Goal: Information Seeking & Learning: Learn about a topic

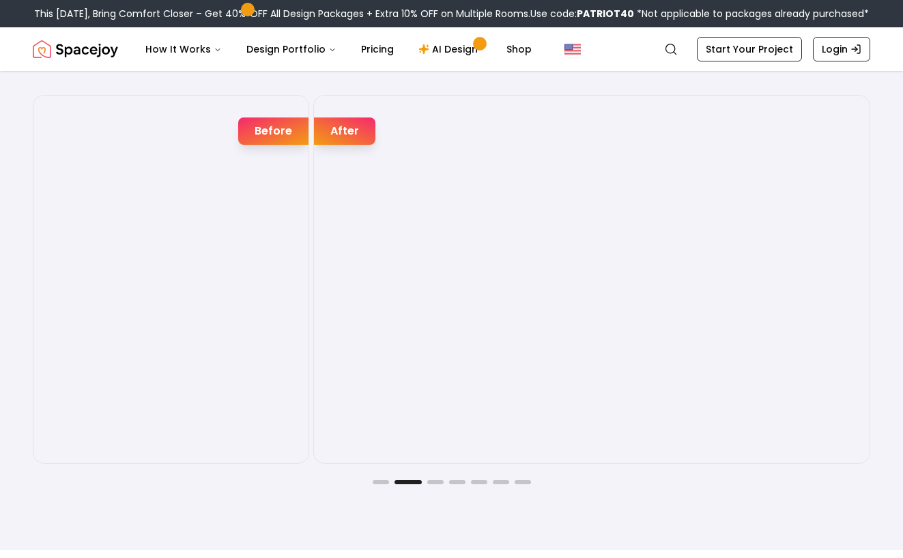
scroll to position [2179, 0]
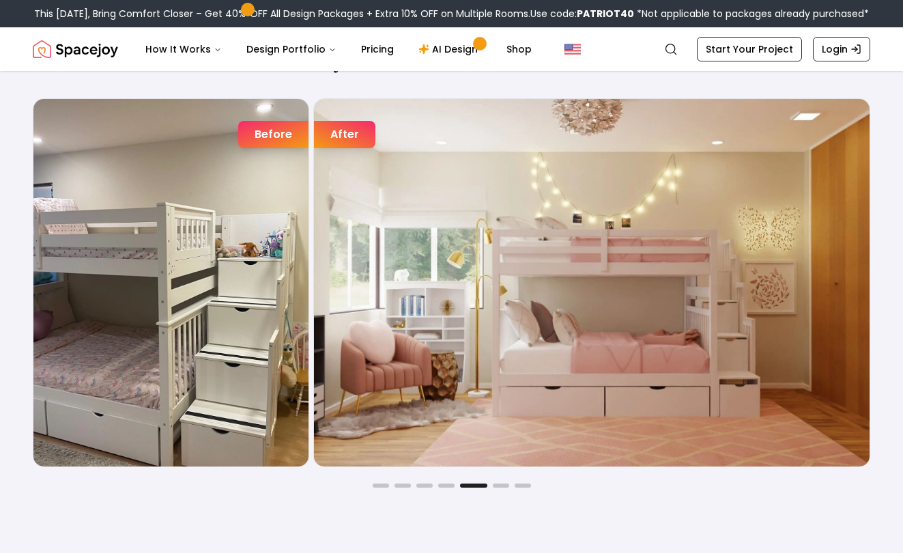
click at [13, 273] on div "Joyful Befores and Afters Before After Before After Before After Before After B…" at bounding box center [451, 265] width 903 height 575
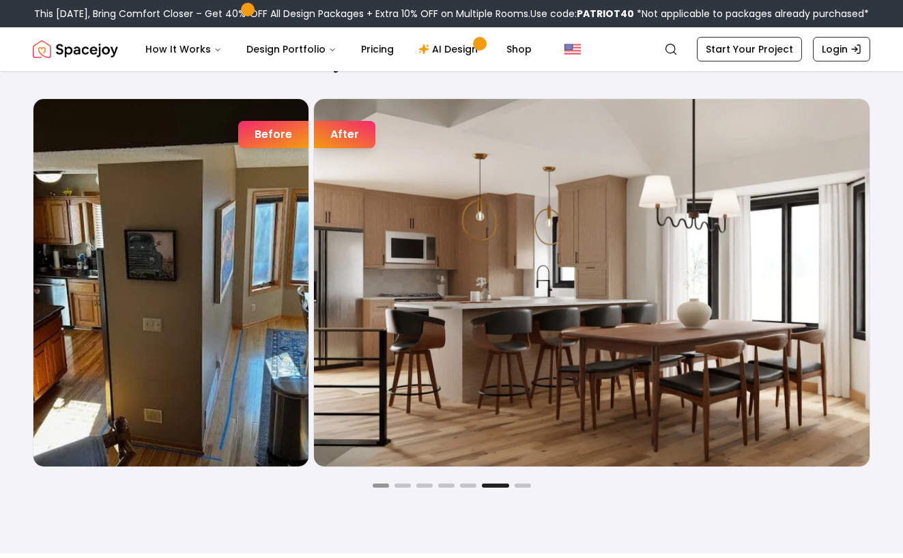
click at [375, 487] on button "Go to slide 1" at bounding box center [381, 485] width 16 height 4
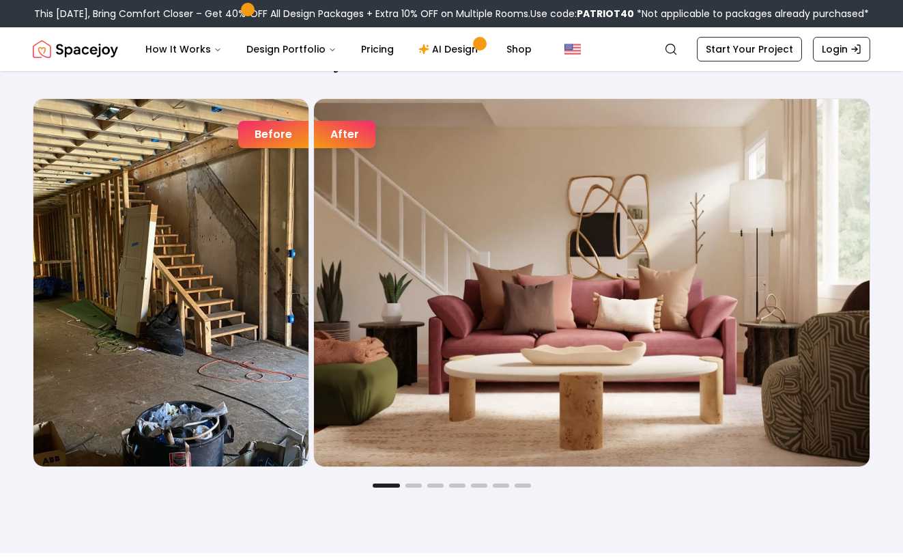
click at [409, 488] on div "Joyful Befores and Afters Before After Before After Before After Before After B…" at bounding box center [451, 265] width 903 height 575
click at [412, 484] on button "Go to slide 2" at bounding box center [413, 485] width 16 height 4
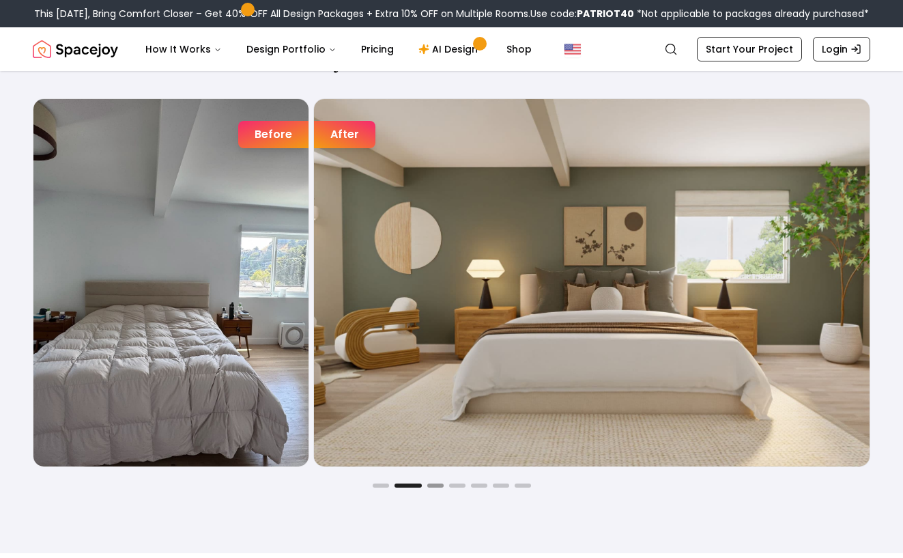
click at [433, 485] on button "Go to slide 3" at bounding box center [435, 485] width 16 height 4
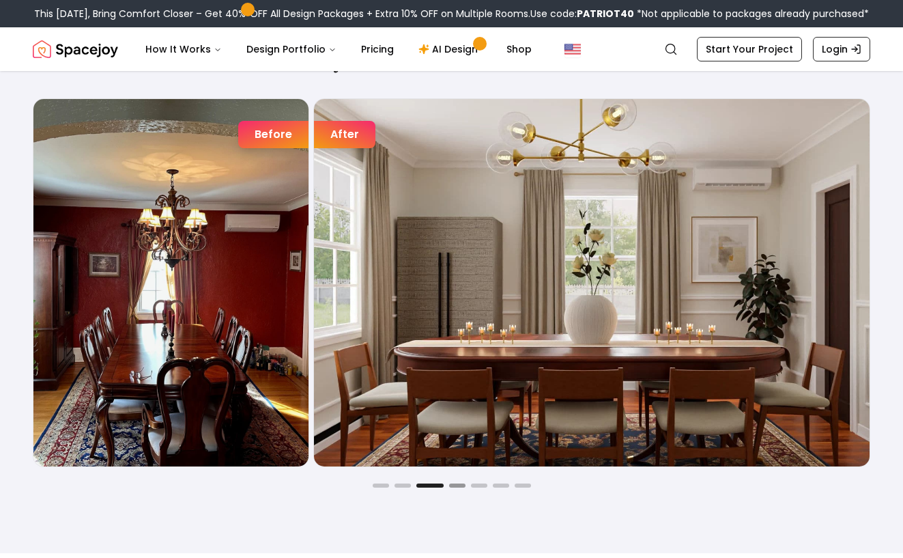
click at [460, 486] on button "Go to slide 4" at bounding box center [457, 485] width 16 height 4
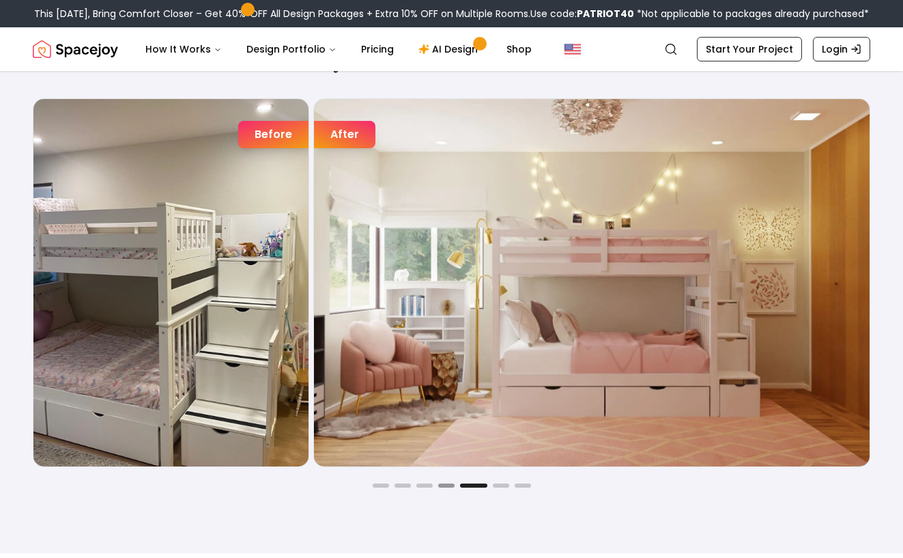
click at [450, 487] on button "Go to slide 4" at bounding box center [446, 485] width 16 height 4
click at [444, 50] on link "AI Design" at bounding box center [449, 48] width 85 height 27
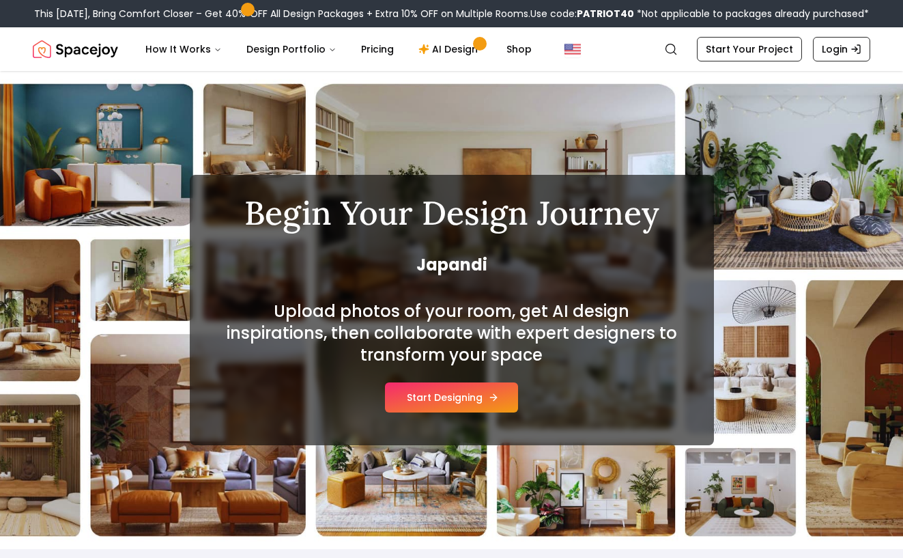
click at [440, 401] on button "Start Designing" at bounding box center [451, 397] width 133 height 30
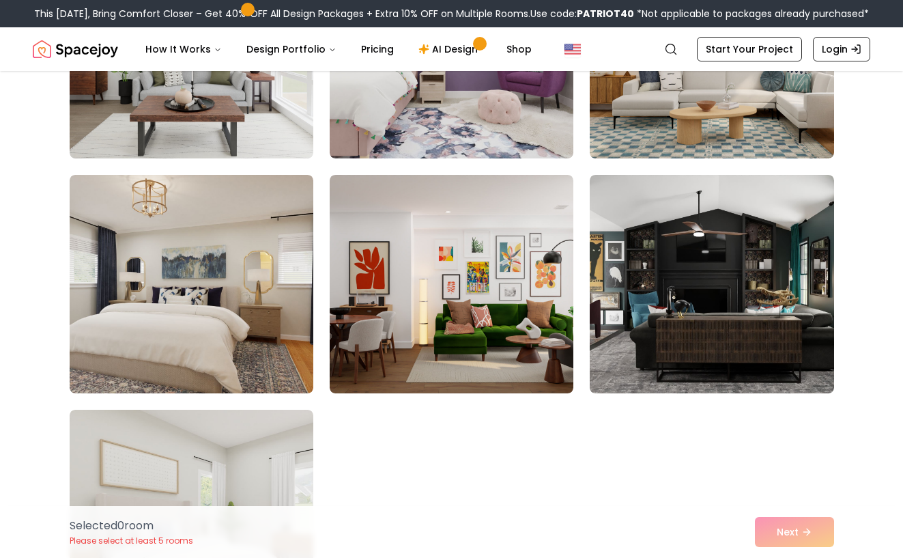
scroll to position [7520, 0]
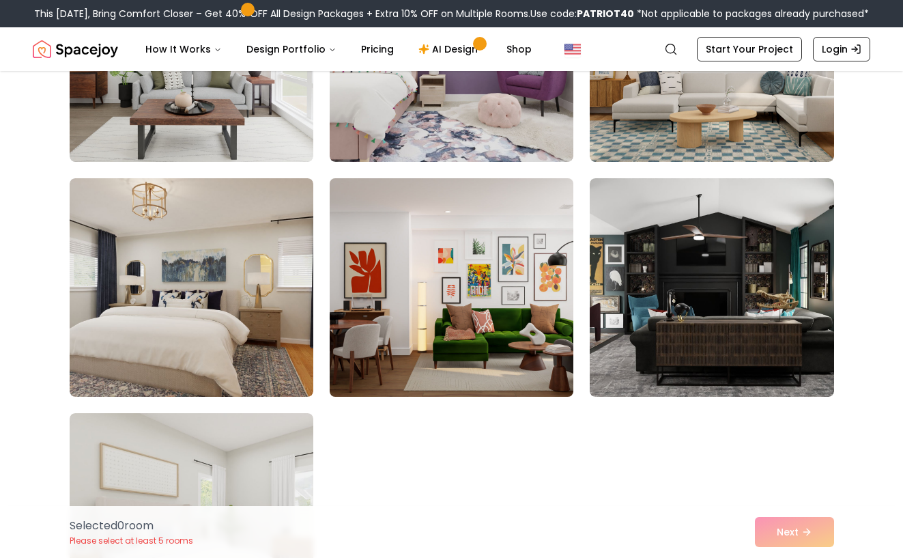
click at [458, 313] on img at bounding box center [451, 287] width 256 height 229
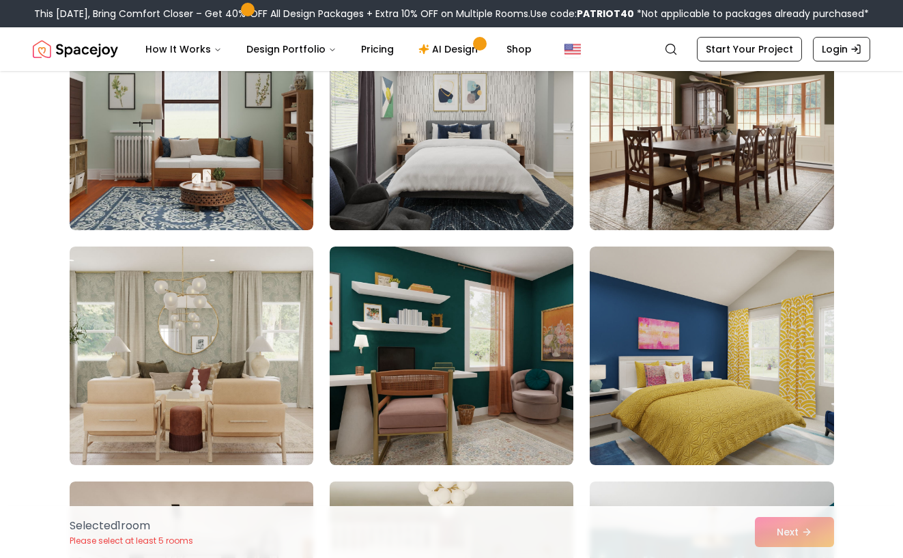
scroll to position [3459, 0]
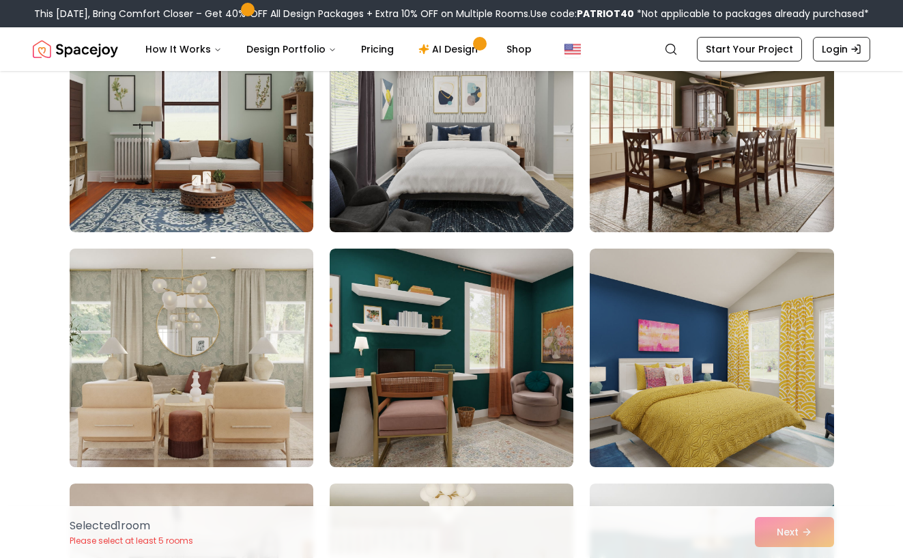
click at [284, 315] on img at bounding box center [191, 357] width 256 height 229
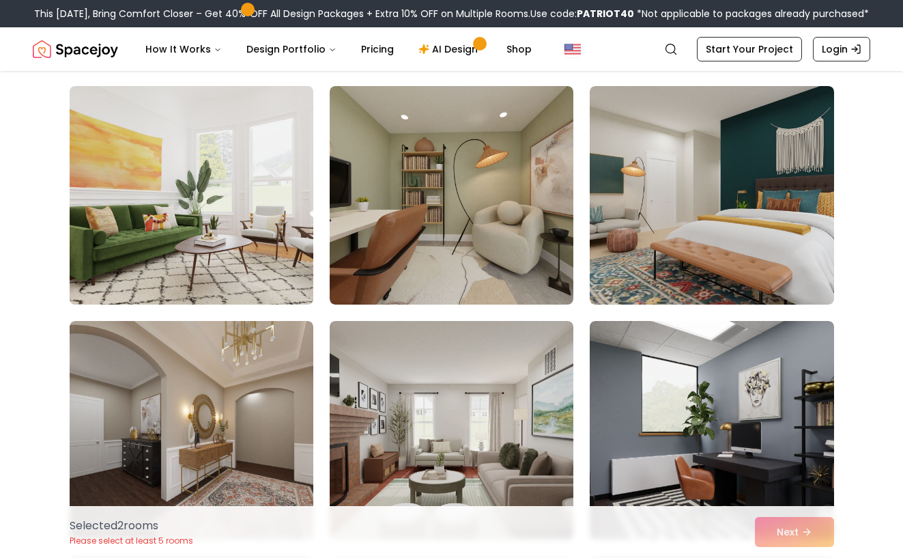
scroll to position [1977, 0]
click at [255, 257] on img at bounding box center [191, 195] width 256 height 229
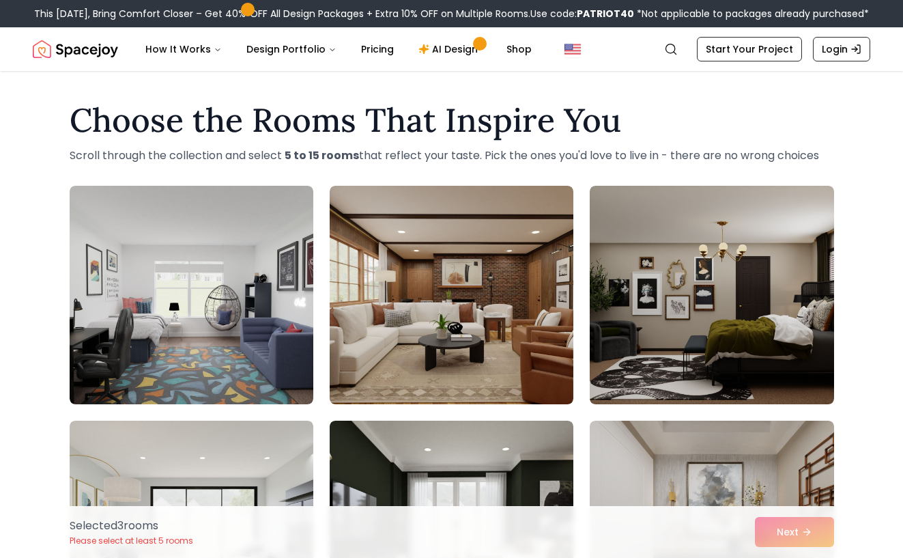
scroll to position [0, 0]
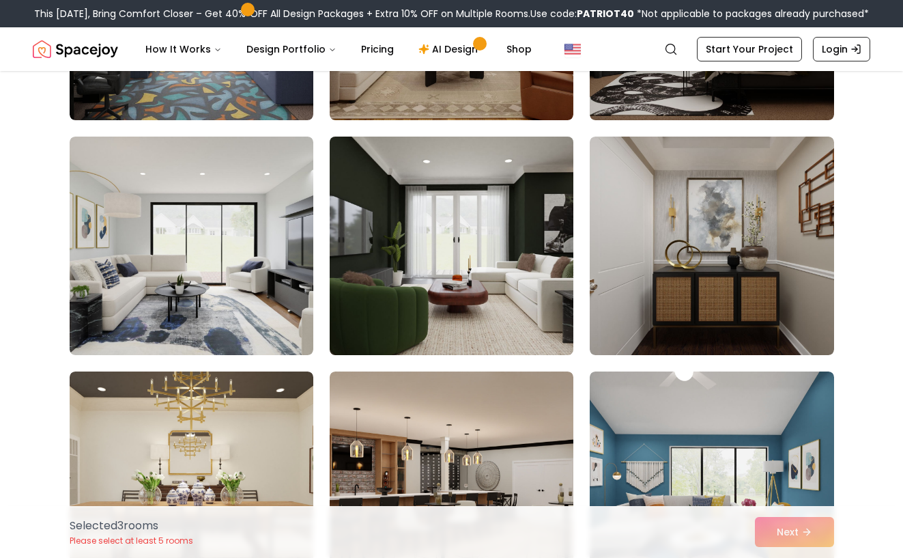
click at [508, 328] on img at bounding box center [451, 245] width 256 height 229
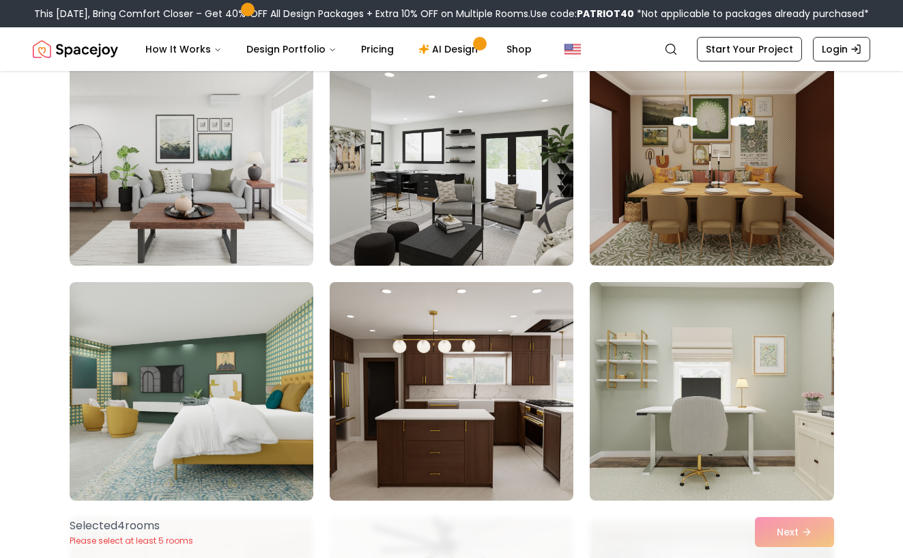
scroll to position [856, 0]
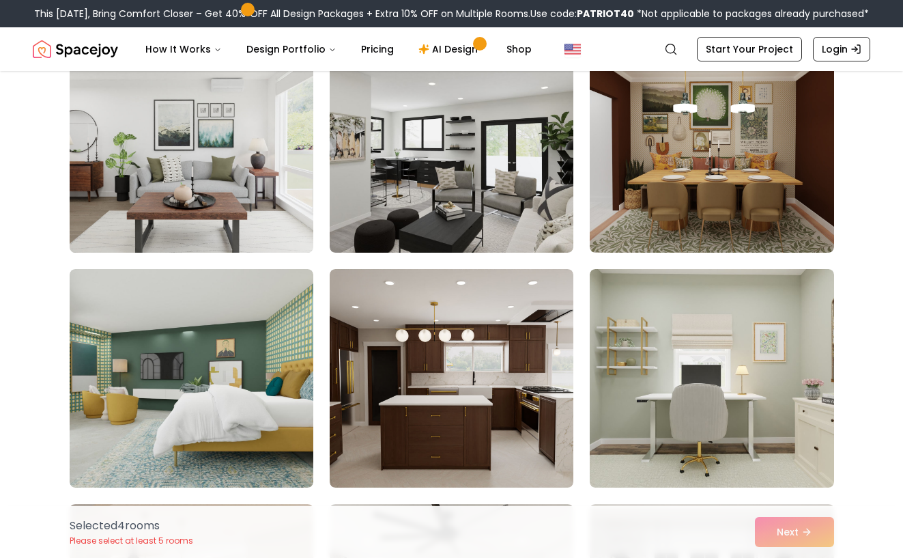
click at [265, 239] on img at bounding box center [191, 143] width 256 height 229
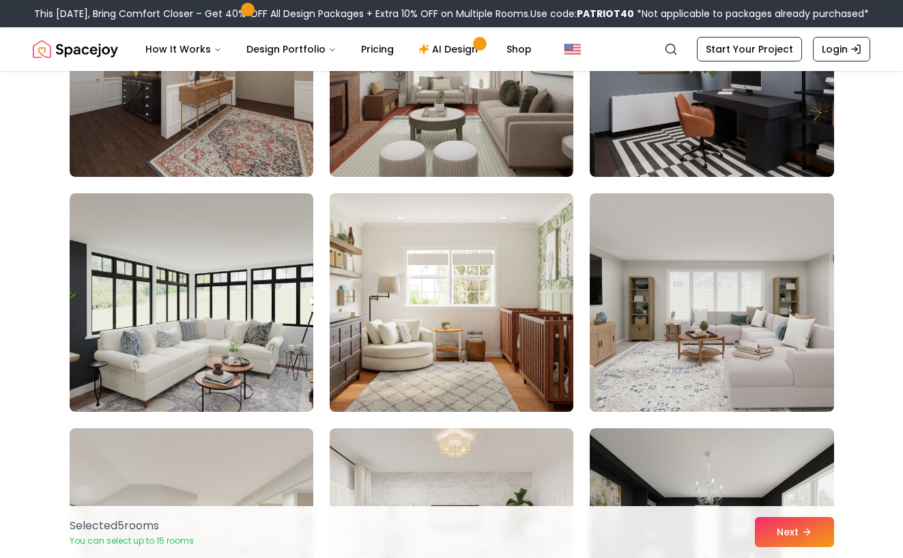
scroll to position [2342, 0]
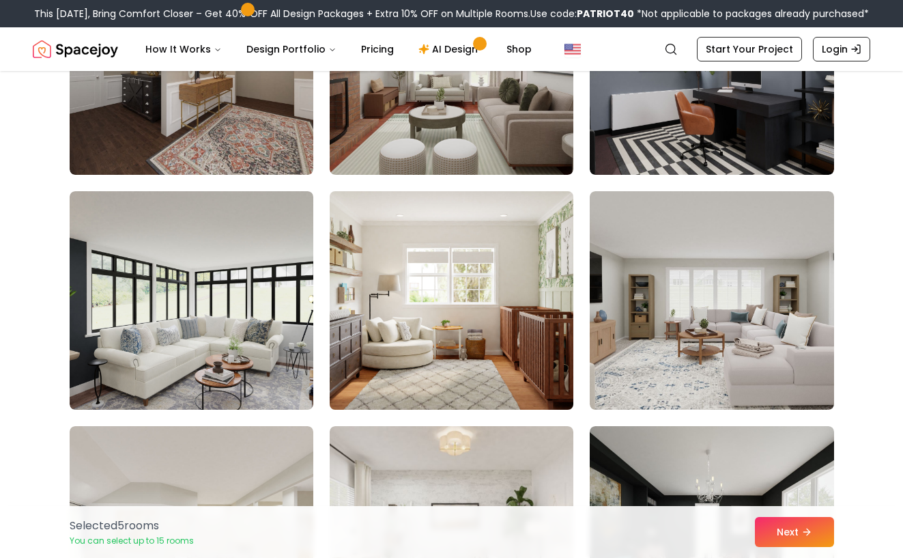
click at [430, 394] on img at bounding box center [451, 300] width 256 height 229
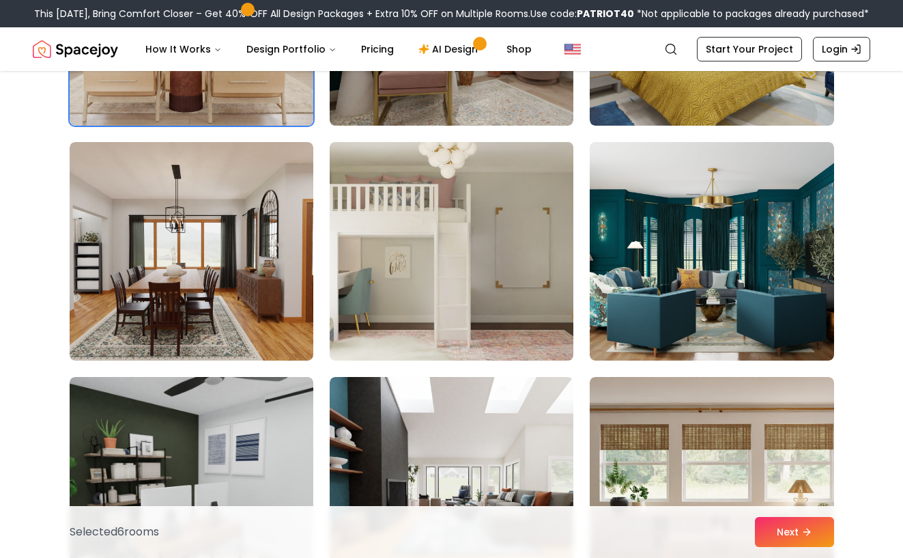
scroll to position [3803, 0]
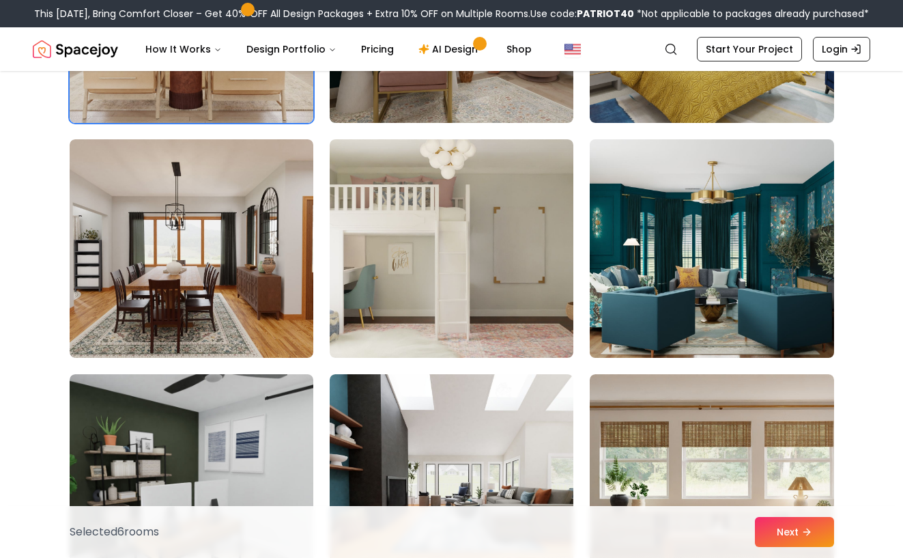
click at [699, 325] on img at bounding box center [711, 248] width 256 height 229
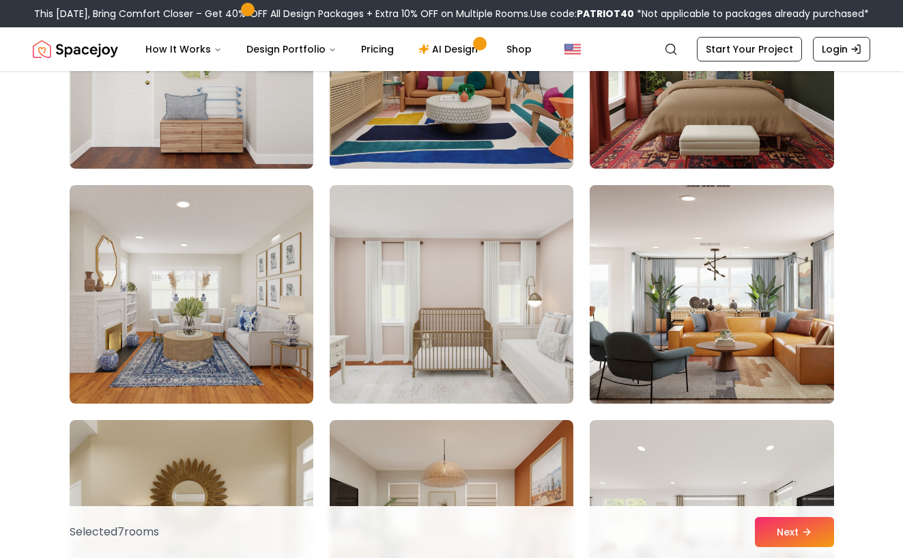
scroll to position [4698, 0]
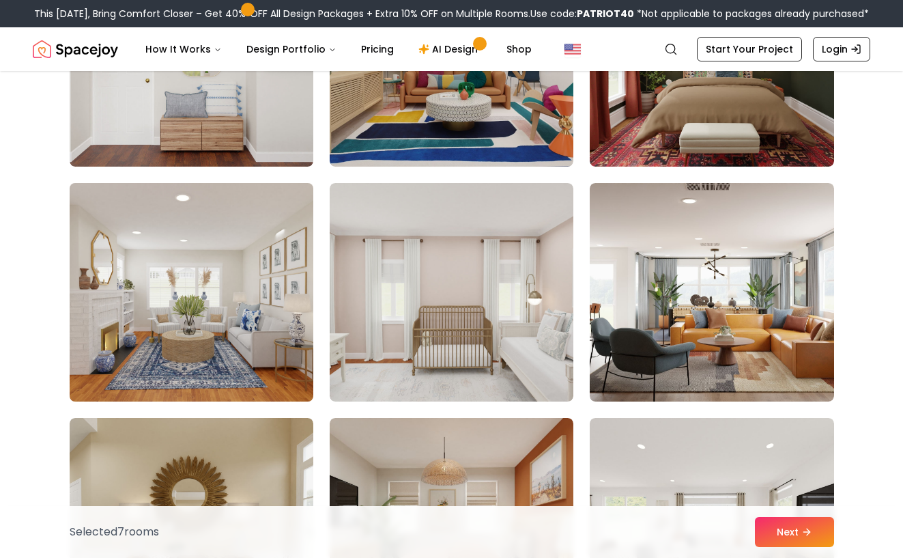
click at [223, 370] on img at bounding box center [191, 291] width 256 height 229
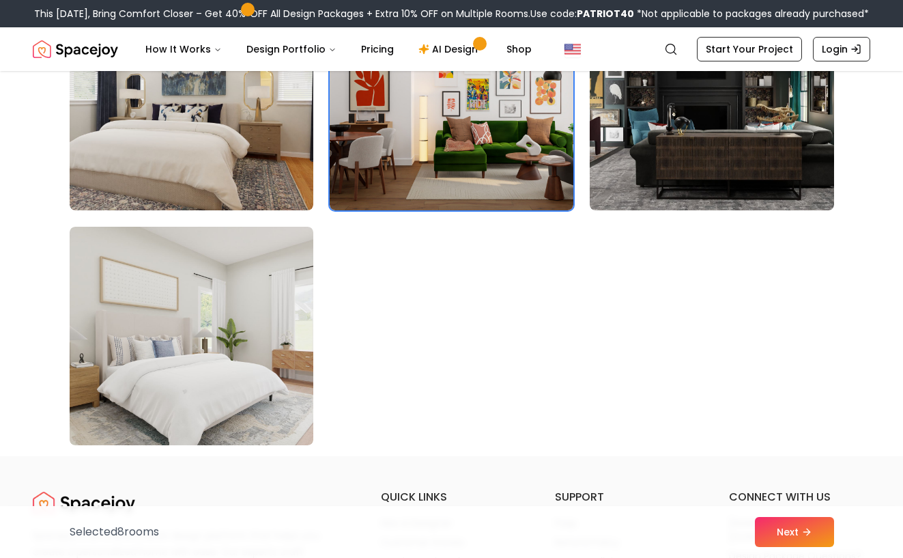
scroll to position [7712, 0]
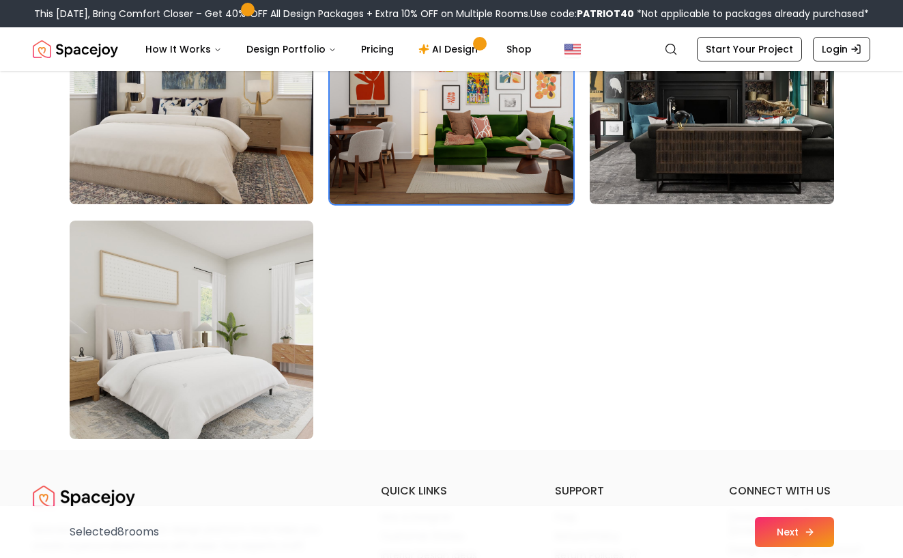
click at [789, 535] on button "Next" at bounding box center [794, 532] width 79 height 30
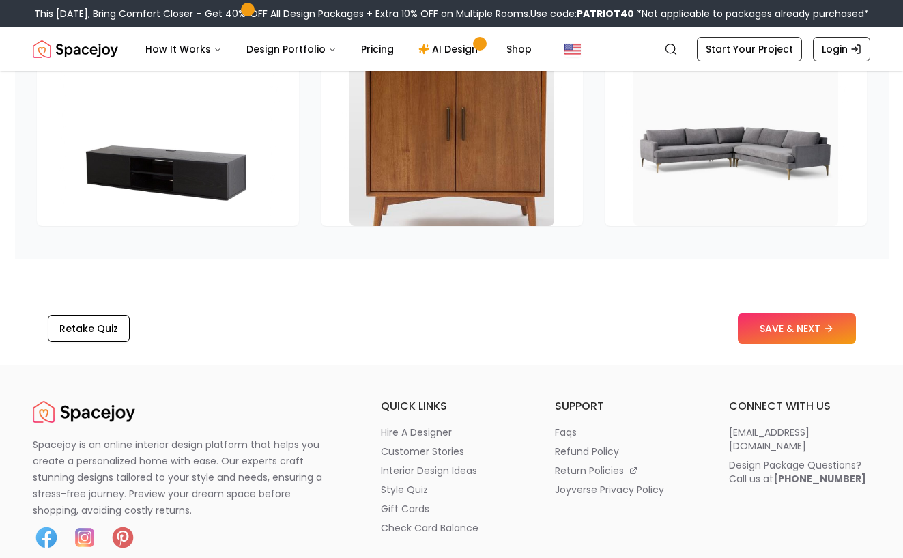
scroll to position [2145, 0]
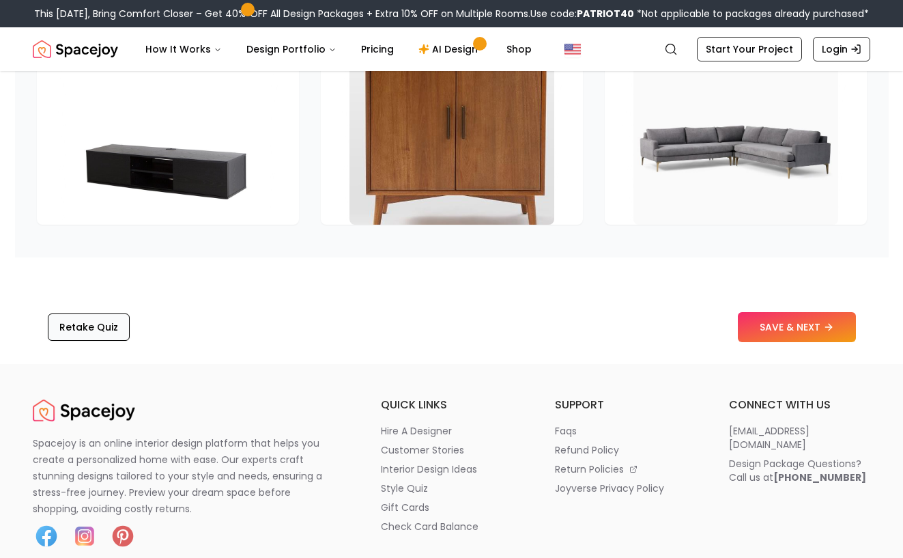
click at [98, 341] on button "Retake Quiz" at bounding box center [89, 326] width 82 height 27
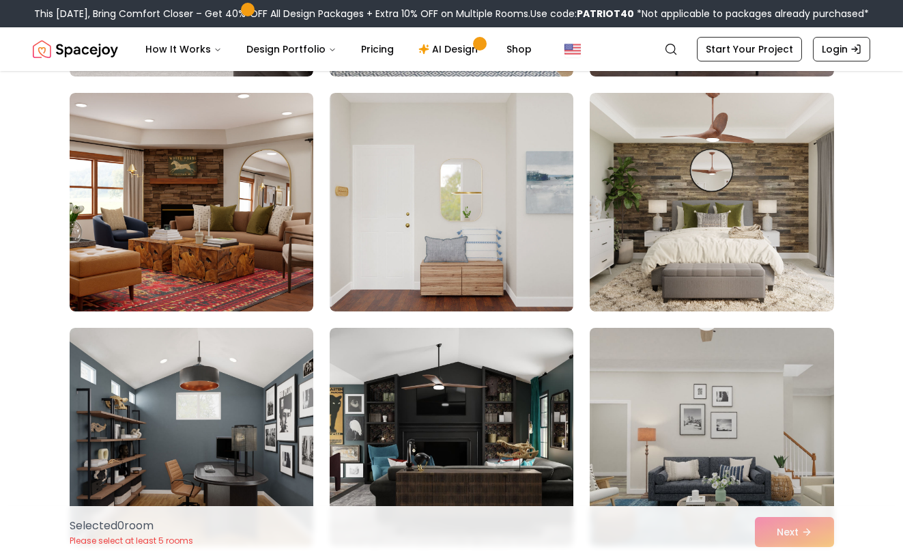
scroll to position [1501, 0]
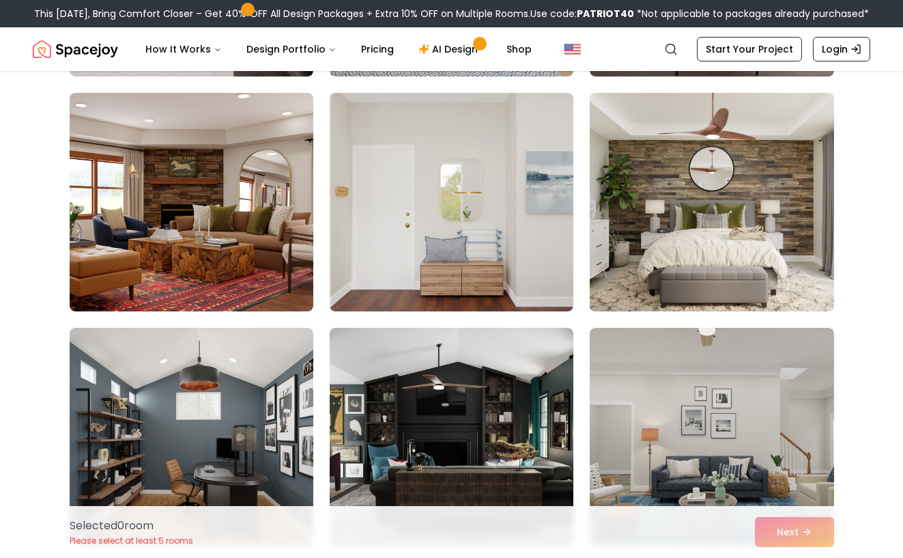
click at [807, 246] on img at bounding box center [711, 201] width 256 height 229
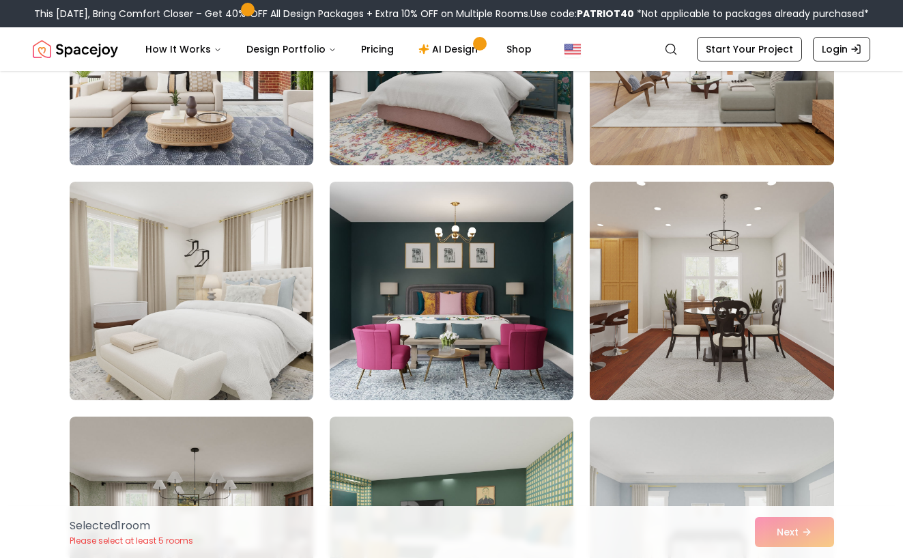
scroll to position [2359, 0]
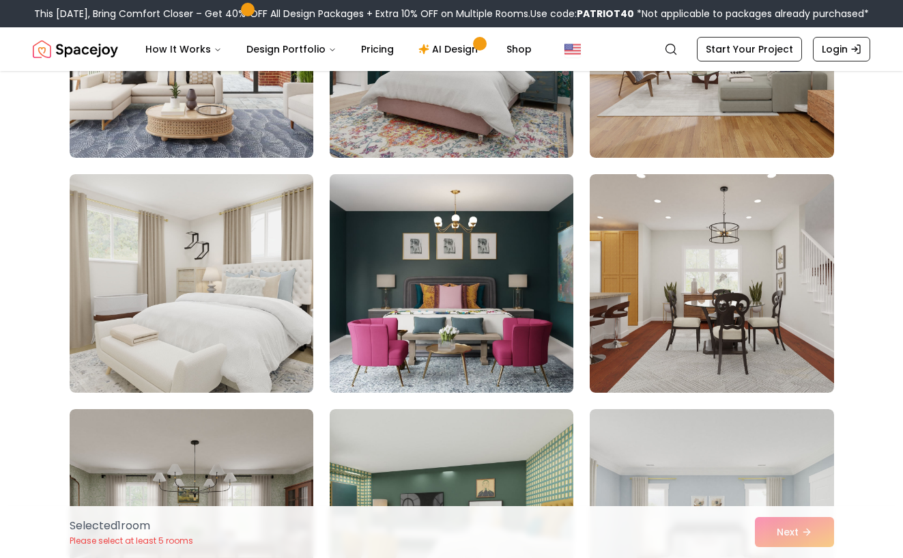
click at [488, 311] on img at bounding box center [451, 283] width 256 height 229
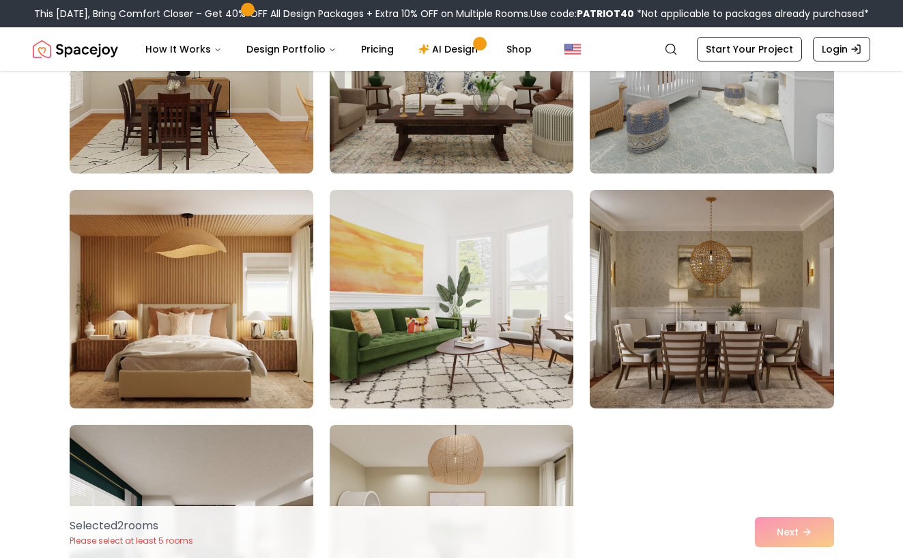
scroll to position [3520, 0]
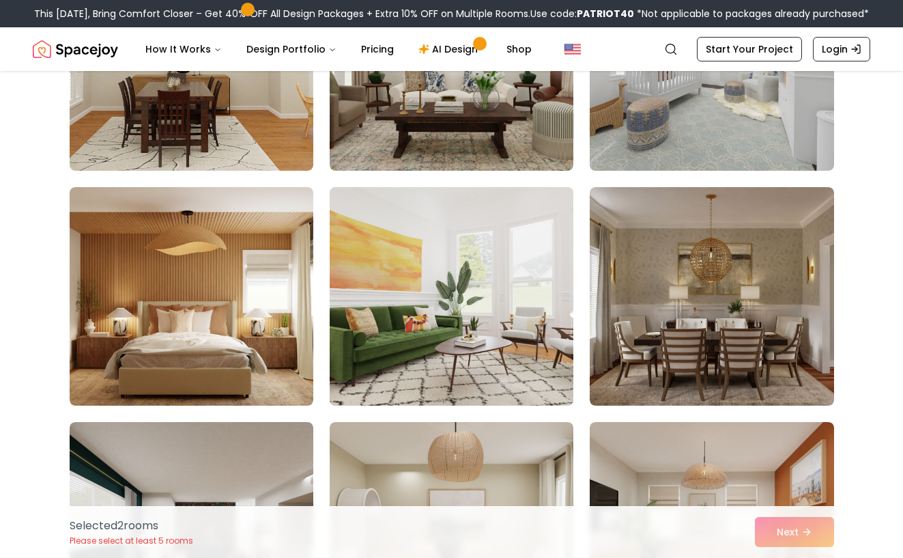
click at [496, 358] on img at bounding box center [451, 296] width 256 height 229
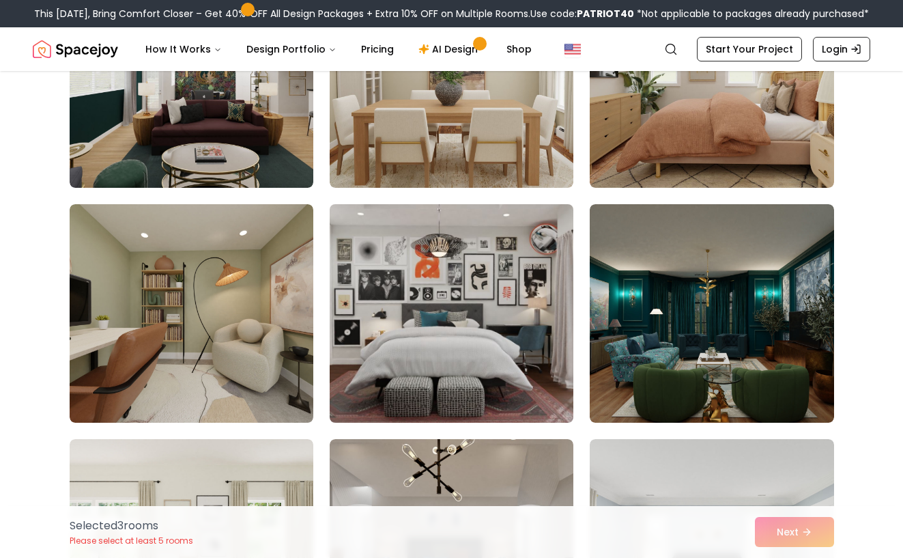
scroll to position [3981, 0]
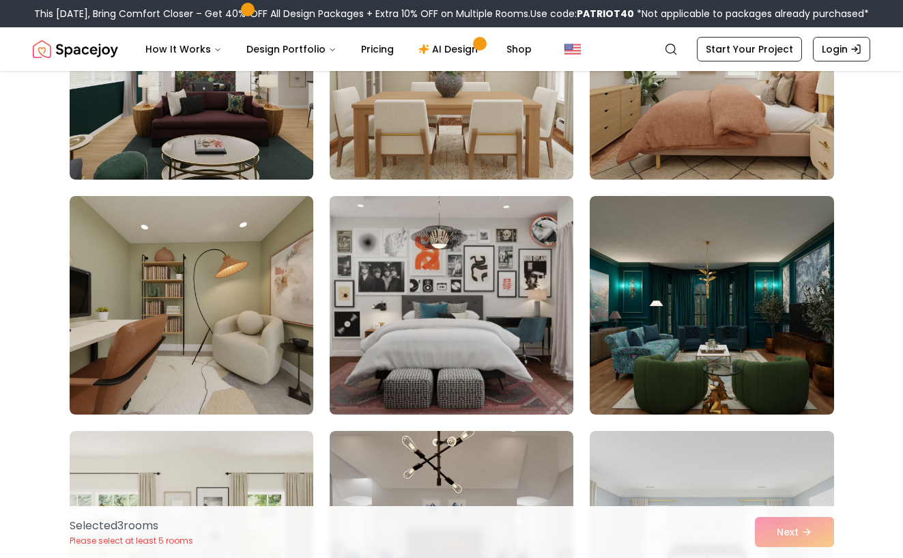
click at [518, 378] on img at bounding box center [451, 304] width 256 height 229
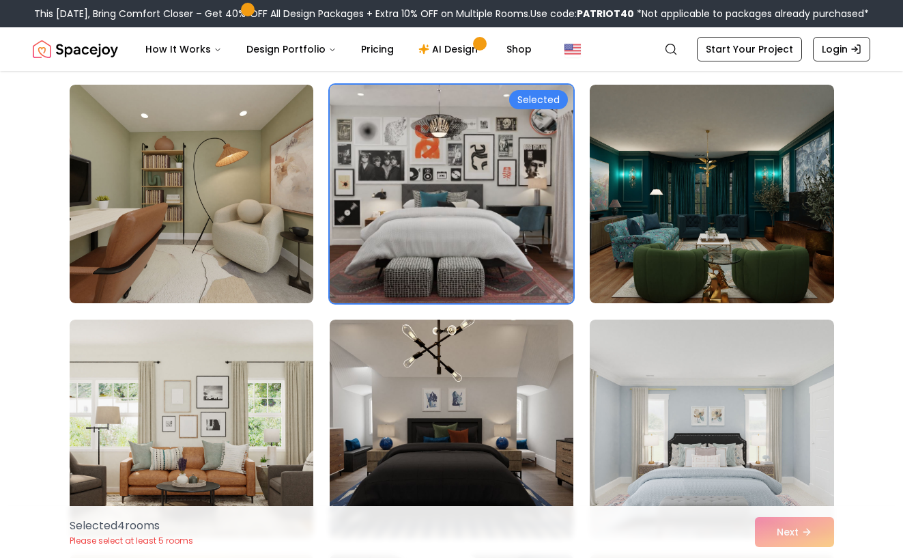
scroll to position [4093, 0]
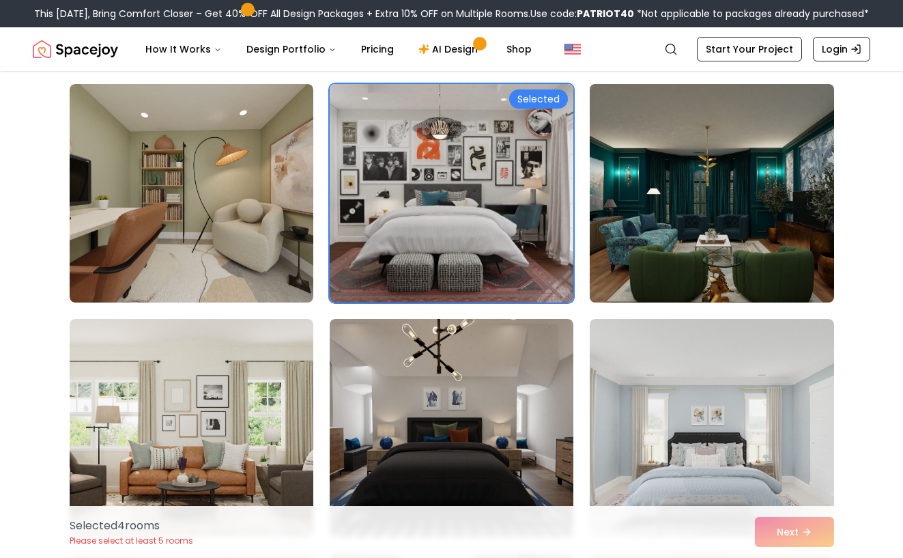
click at [674, 295] on img at bounding box center [711, 192] width 256 height 229
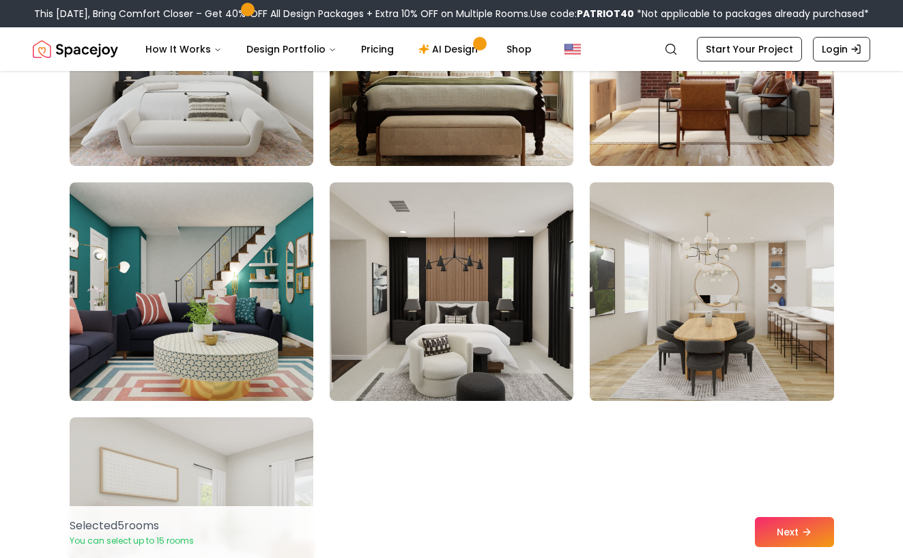
scroll to position [7508, 0]
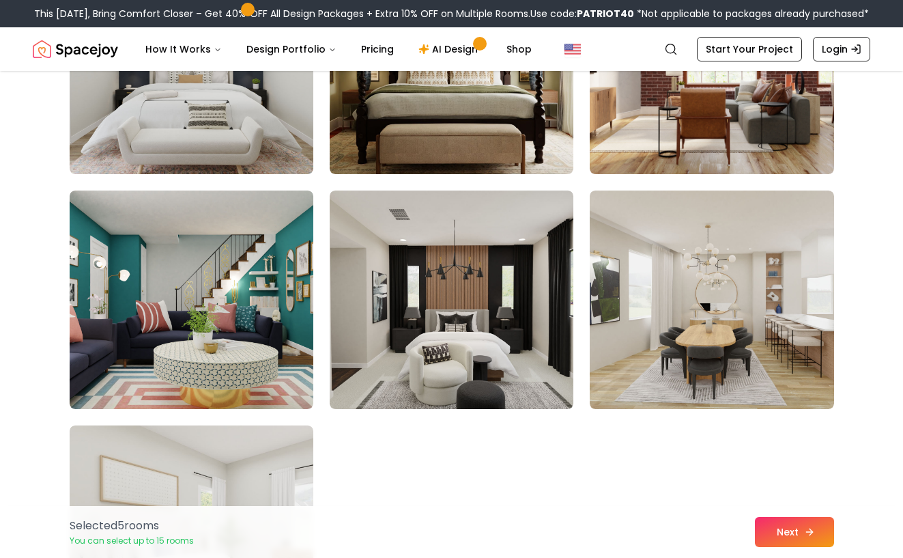
click at [787, 536] on button "Next" at bounding box center [794, 532] width 79 height 30
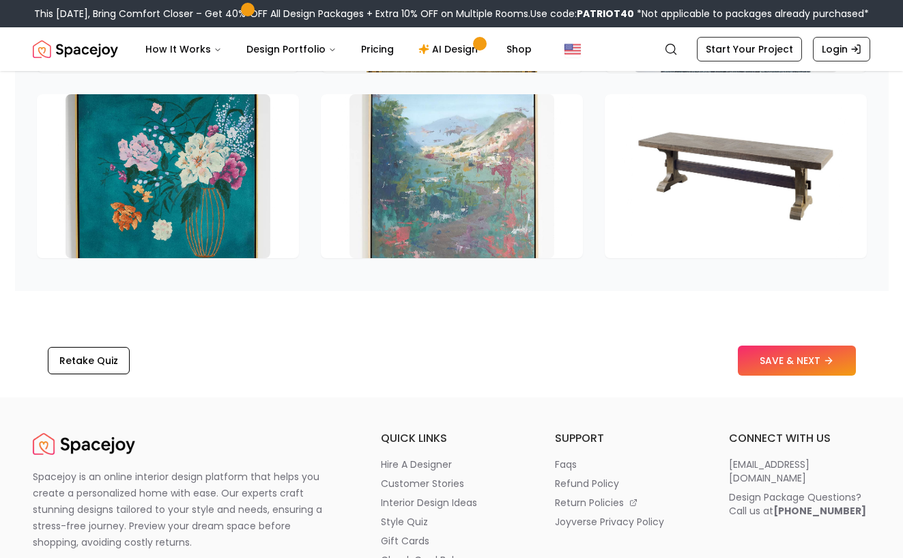
scroll to position [2076, 0]
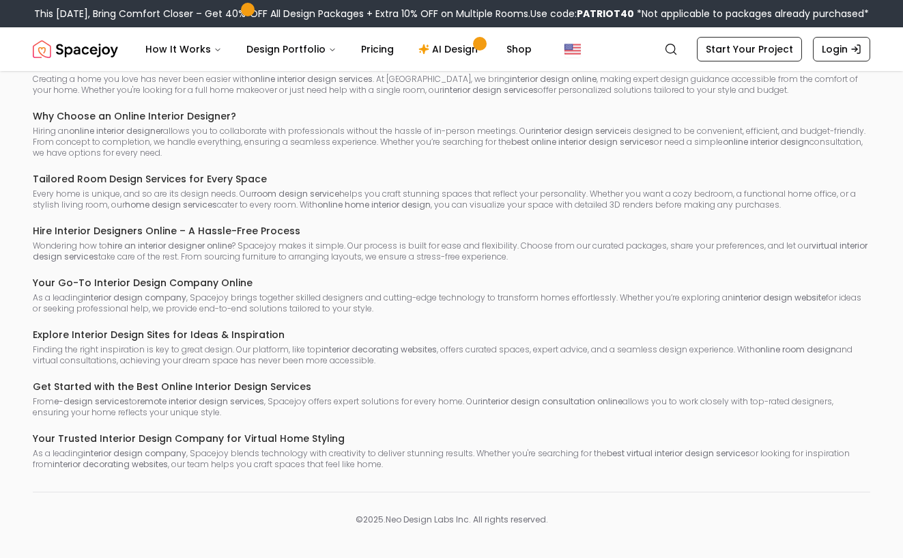
scroll to position [1088, 0]
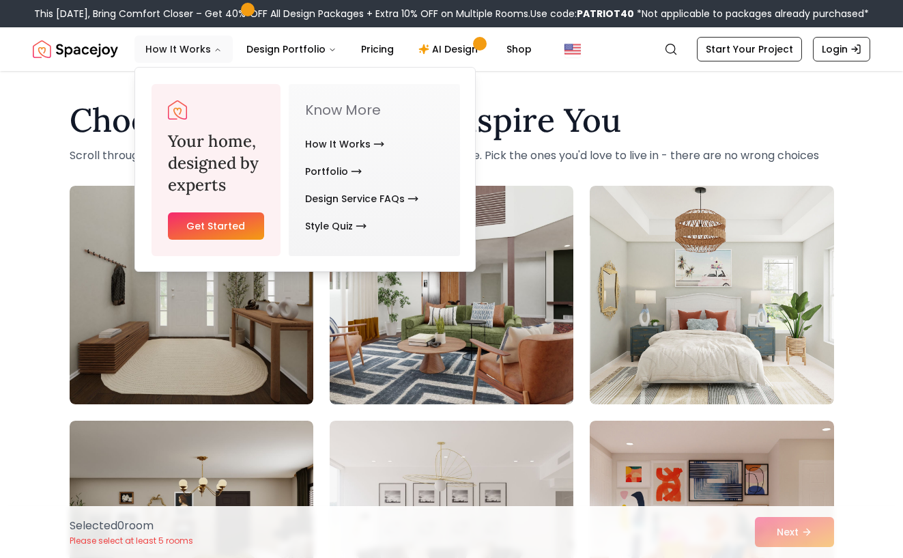
click at [192, 51] on button "How It Works" at bounding box center [183, 48] width 98 height 27
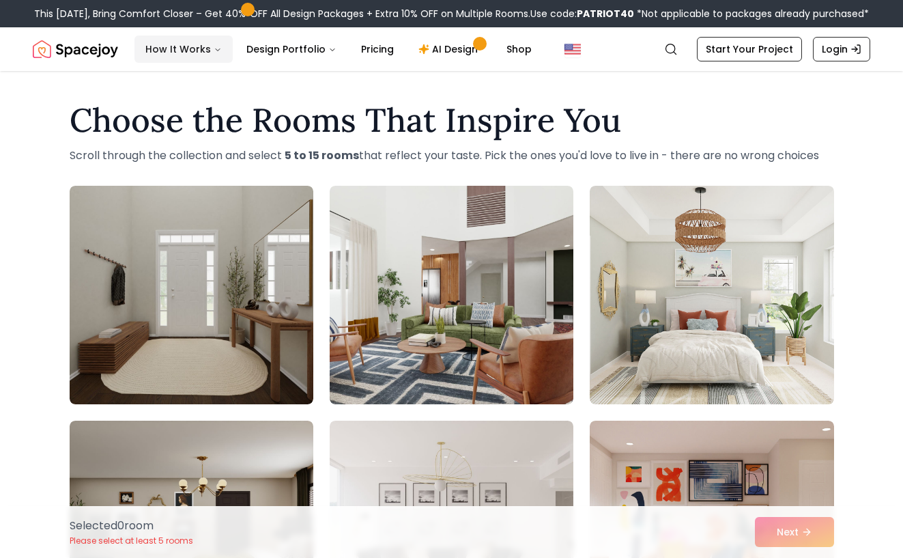
click at [209, 51] on button "How It Works" at bounding box center [183, 48] width 98 height 27
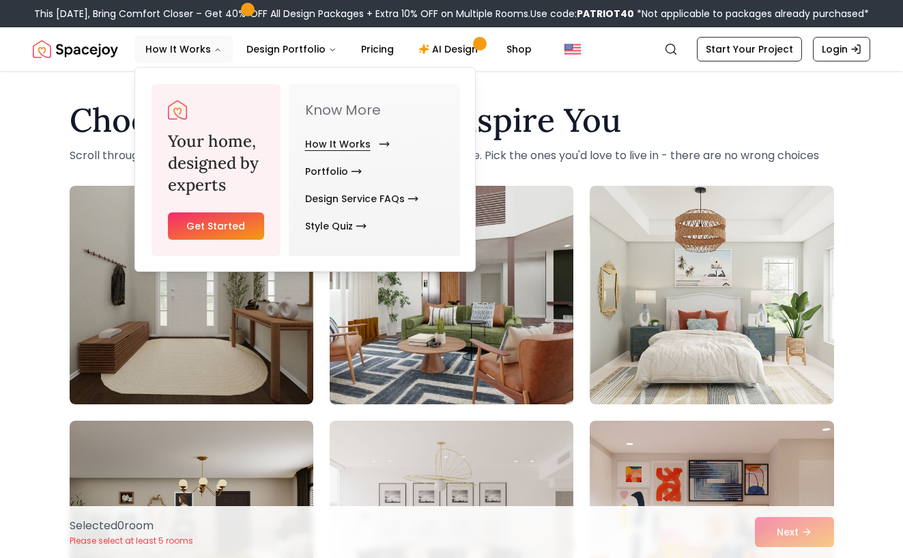
click at [360, 143] on link "How It Works" at bounding box center [344, 143] width 79 height 27
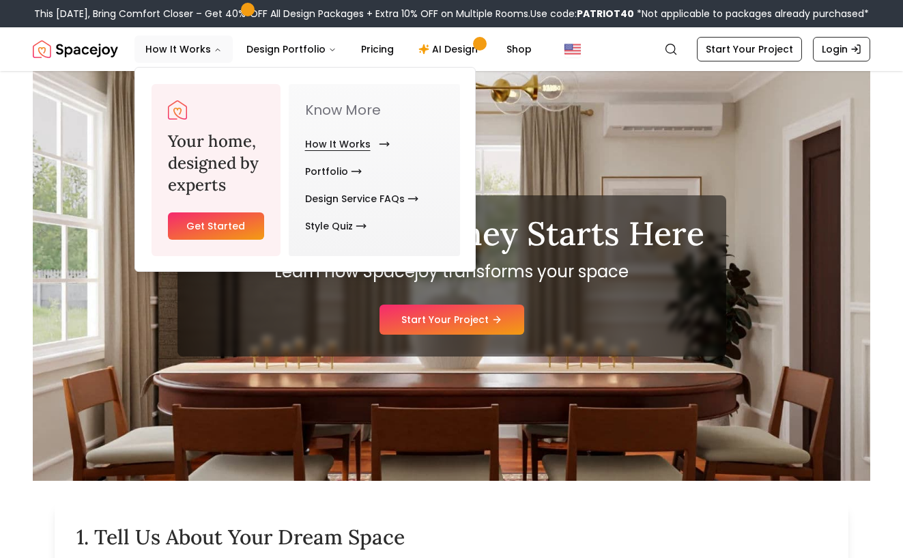
click at [349, 146] on link "How It Works" at bounding box center [344, 143] width 79 height 27
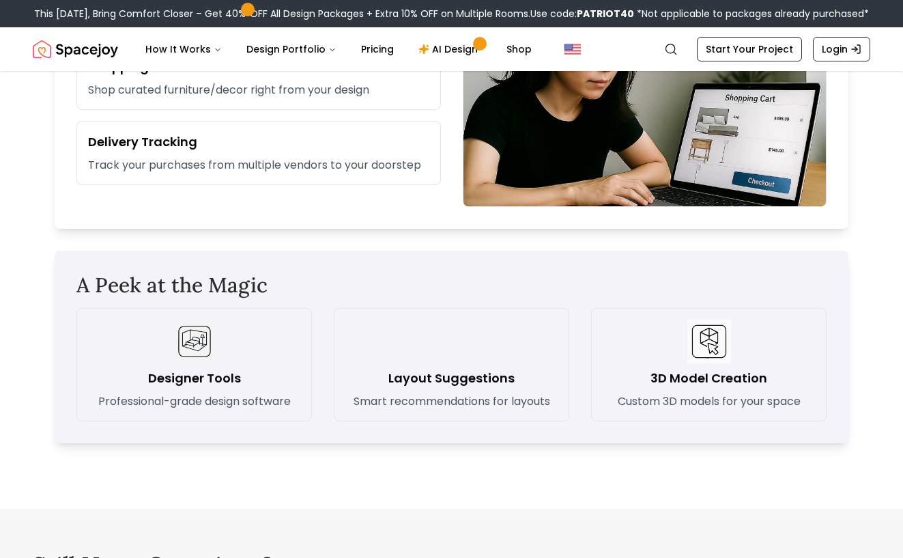
scroll to position [1788, 0]
